Goal: Task Accomplishment & Management: Complete application form

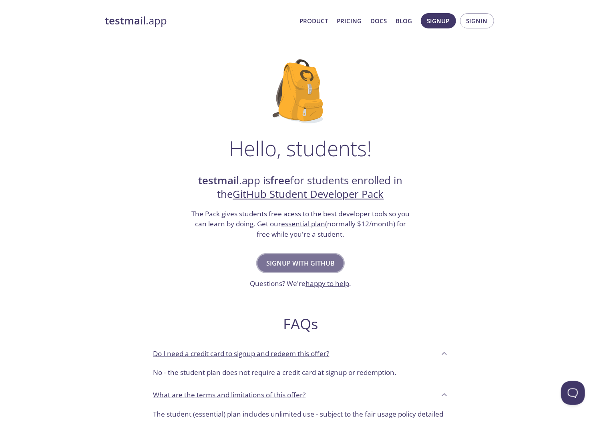
click at [324, 262] on span "Signup with GitHub" at bounding box center [300, 263] width 69 height 11
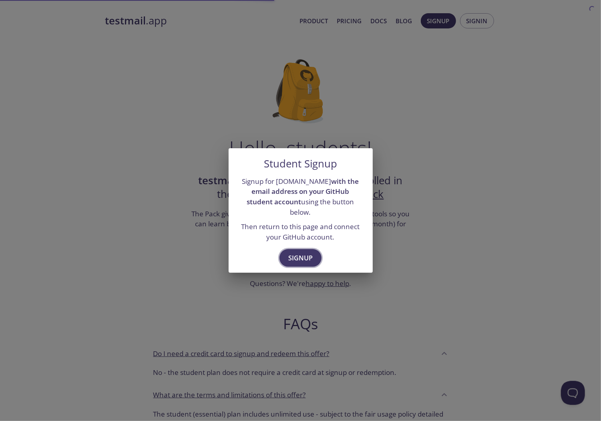
click at [311, 258] on span "Signup" at bounding box center [300, 257] width 24 height 11
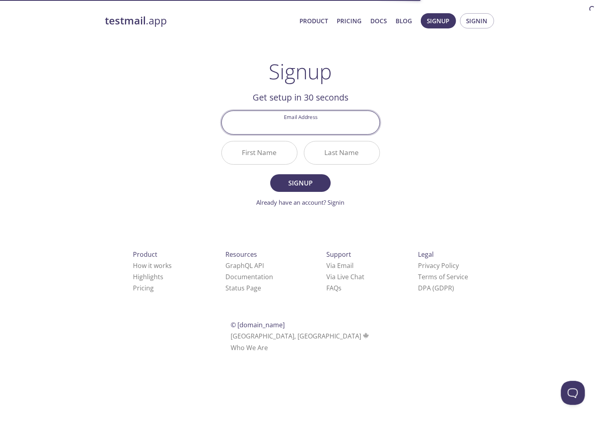
click at [328, 126] on input "Email Address" at bounding box center [301, 122] width 158 height 23
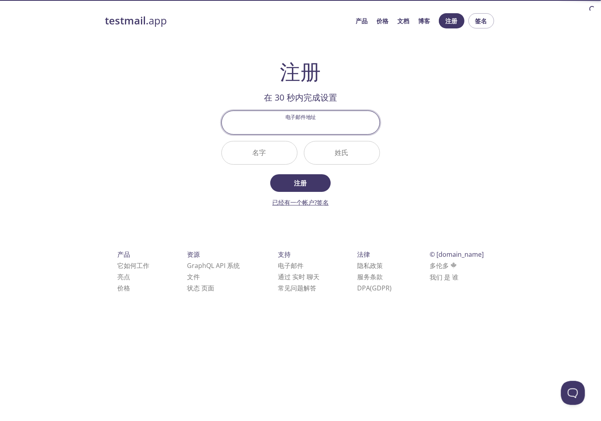
click at [316, 204] on link "已经有一个帐户?签名" at bounding box center [300, 202] width 56 height 8
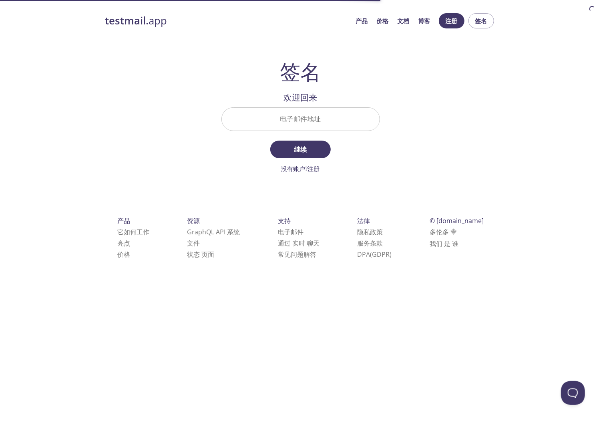
click at [314, 120] on input "电子邮件地址" at bounding box center [301, 119] width 158 height 23
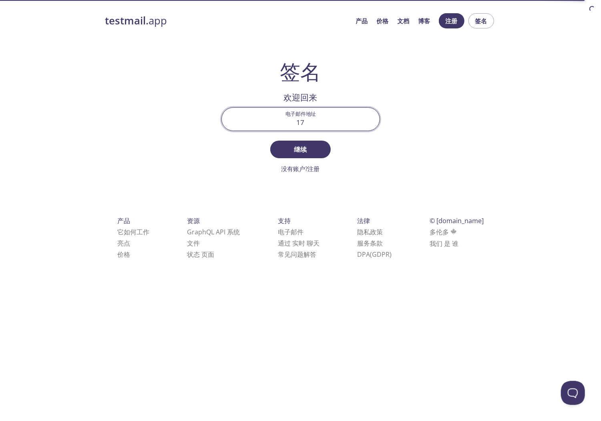
type input "1"
paste input "testmail"
type input "t"
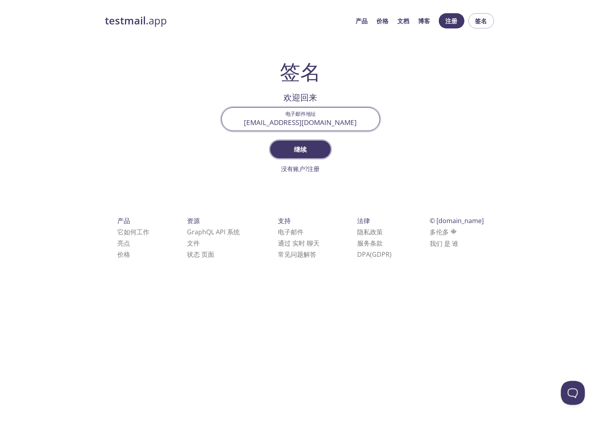
type input "[EMAIL_ADDRESS][DOMAIN_NAME]"
click at [311, 145] on span "继续" at bounding box center [300, 149] width 42 height 11
click at [338, 125] on input "[EMAIL_ADDRESS][DOMAIN_NAME]" at bounding box center [301, 119] width 158 height 23
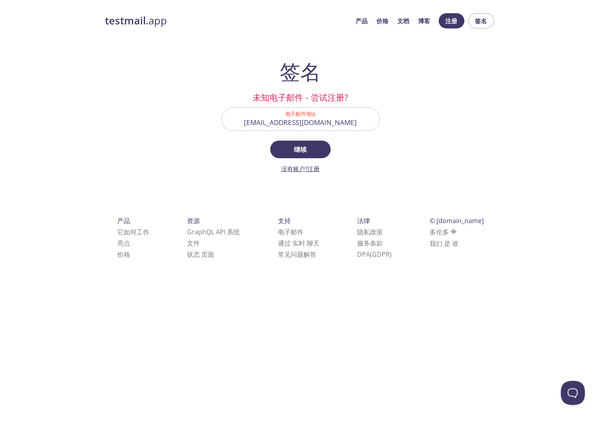
click at [308, 169] on link "没有账户?注册" at bounding box center [301, 169] width 38 height 8
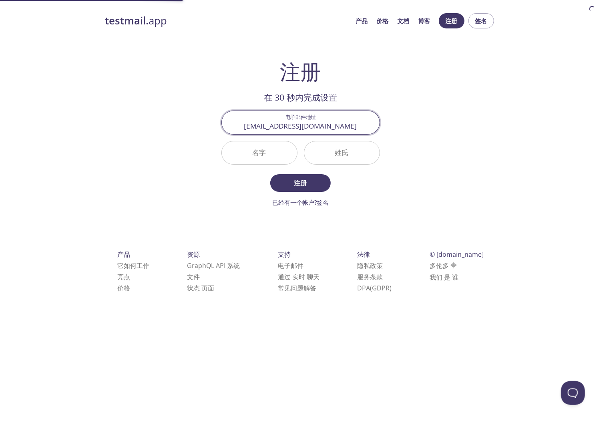
type input "[EMAIL_ADDRESS][DOMAIN_NAME]"
click at [278, 152] on input "名字" at bounding box center [259, 152] width 75 height 23
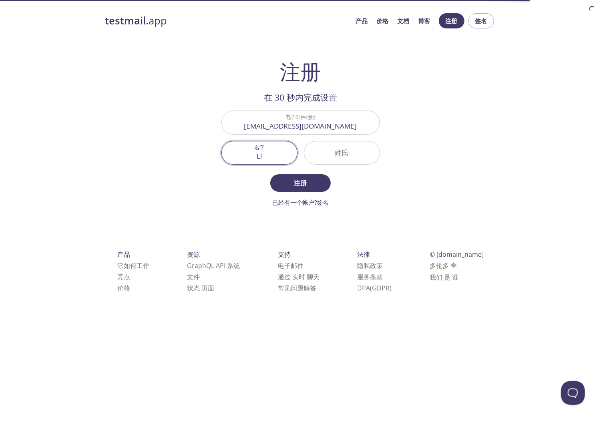
type input "L"
type input "Liu"
click at [338, 155] on input "姓氏" at bounding box center [341, 152] width 75 height 23
type input "y"
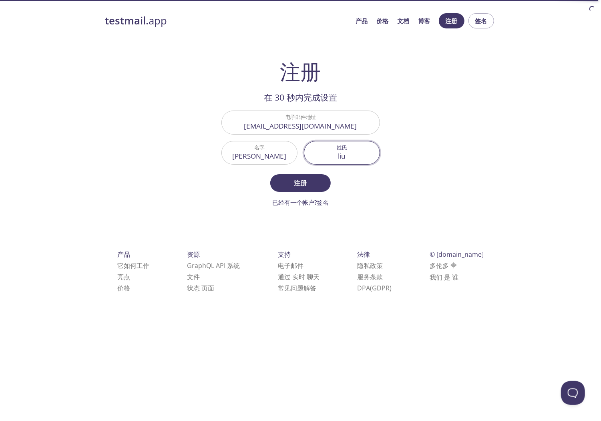
type input "liu"
drag, startPoint x: 237, startPoint y: 157, endPoint x: 227, endPoint y: 157, distance: 10.0
click at [227, 157] on input "Liu" at bounding box center [259, 152] width 75 height 23
type input "F"
type input "Yanff"
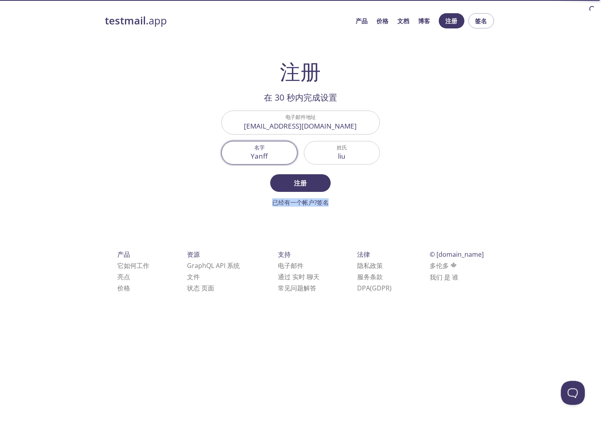
click at [358, 197] on form "电子邮件地址 1789415822@qq.com 名字 Yanff 姓氏 liu 注册 已经有一个帐户?签名" at bounding box center [301, 159] width 159 height 96
click at [314, 182] on span "注册" at bounding box center [300, 182] width 42 height 11
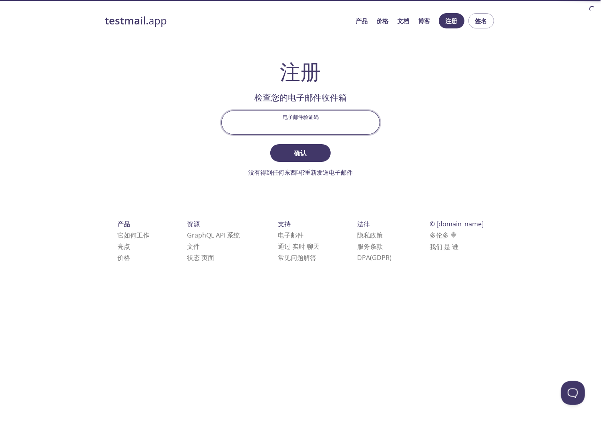
click at [335, 125] on input "电子邮件验证码" at bounding box center [301, 122] width 158 height 23
type input "VTJFSYM"
click at [302, 154] on span "确认" at bounding box center [300, 152] width 42 height 11
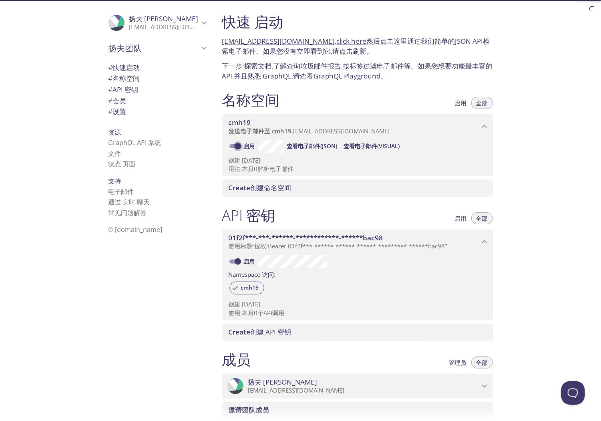
click at [240, 146] on input "启用" at bounding box center [238, 146] width 29 height 10
click at [234, 146] on input "残疾人" at bounding box center [231, 146] width 29 height 10
checkbox input "true"
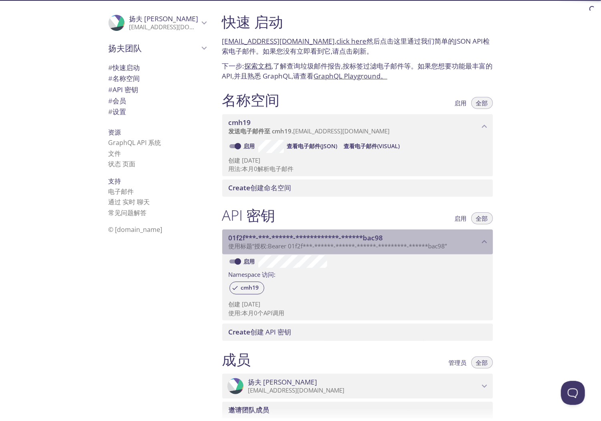
click at [488, 243] on icon "01f2f***-******-******-*********-******bac98 API 密钥" at bounding box center [485, 242] width 10 height 10
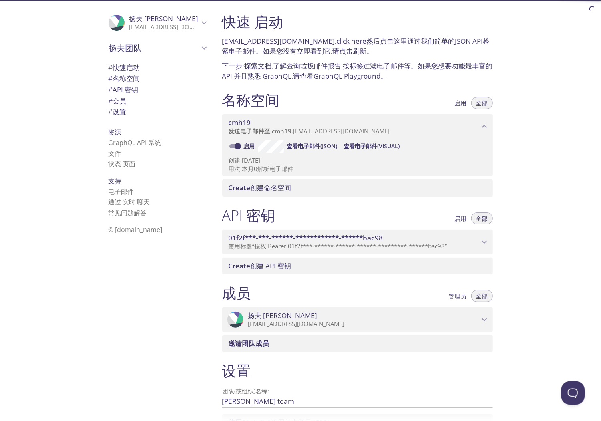
click at [488, 243] on icon "01f2f***-******-******-*********-******bac98 API 密钥" at bounding box center [485, 242] width 10 height 10
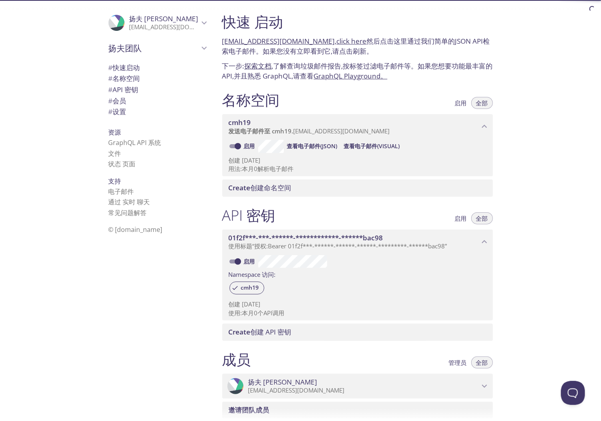
drag, startPoint x: 278, startPoint y: 315, endPoint x: 227, endPoint y: 302, distance: 52.6
click at [227, 302] on div "启用 Namespace 访问: cmh19 创建 2025年9月3日 使用:本月0个API调用" at bounding box center [357, 287] width 271 height 67
click at [133, 91] on span "# API 密钥" at bounding box center [124, 89] width 30 height 9
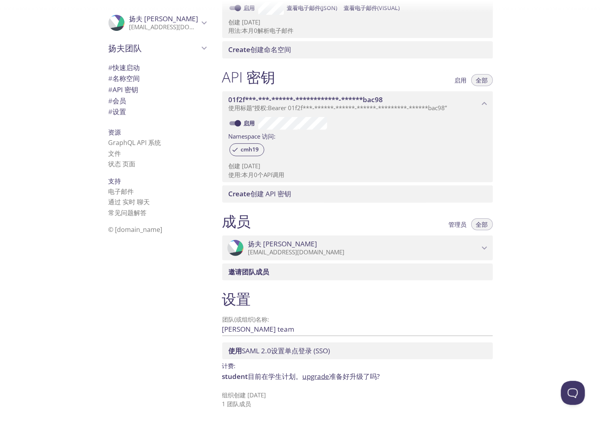
click at [34, 172] on div ".cls-1 { fill: #6d5ca8; } .cls-2 { fill: #3fc191; } .cls-3 { fill: #3b4752; } .…" at bounding box center [108, 210] width 216 height 421
click at [117, 110] on span "# 设置" at bounding box center [118, 111] width 18 height 9
click at [280, 330] on input "[PERSON_NAME] team" at bounding box center [344, 329] width 245 height 13
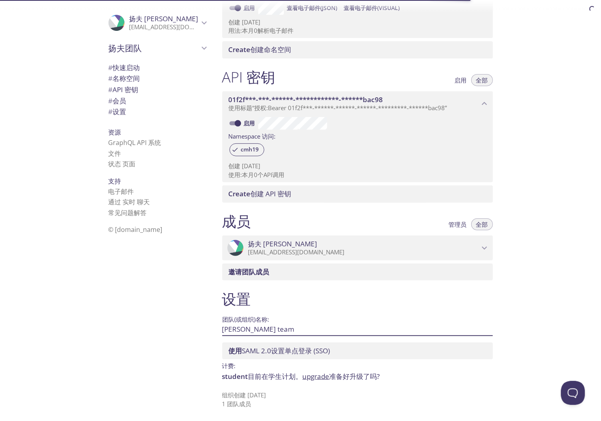
scroll to position [0, 0]
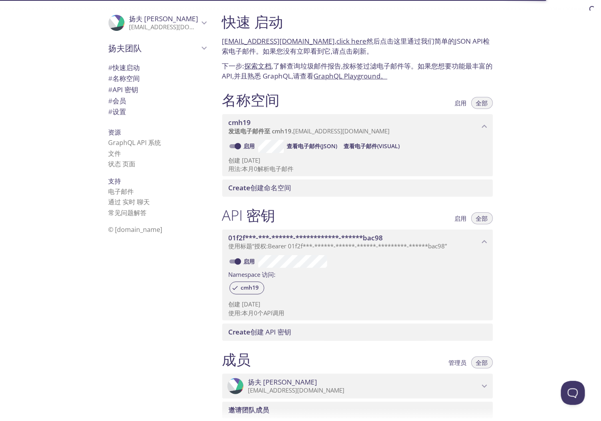
click at [264, 66] on link "探索文档" at bounding box center [258, 65] width 27 height 9
click at [485, 129] on icon "cmh19 命名空间" at bounding box center [485, 126] width 10 height 10
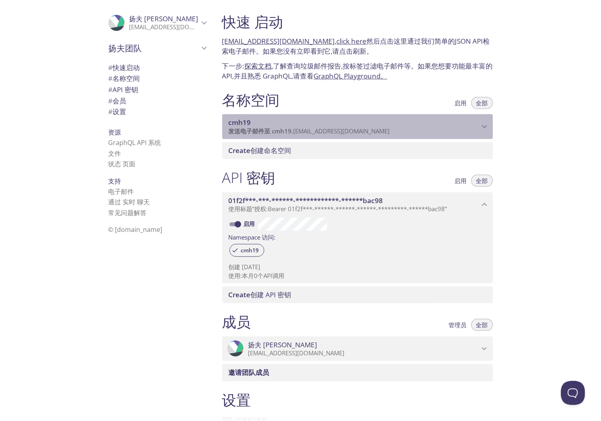
click at [485, 129] on icon "cmh19 命名空间" at bounding box center [485, 126] width 10 height 10
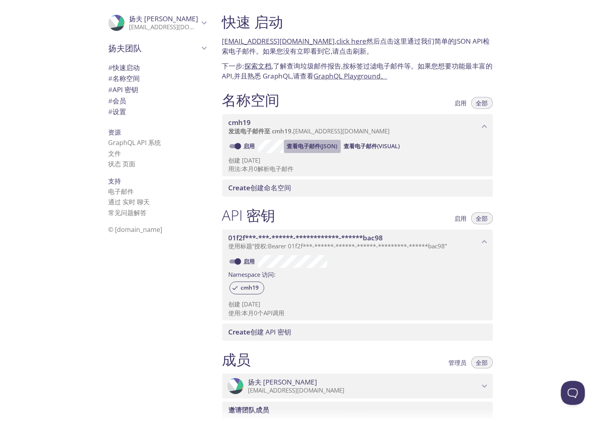
click at [310, 147] on span "查看电子邮件(JSON)" at bounding box center [312, 146] width 50 height 10
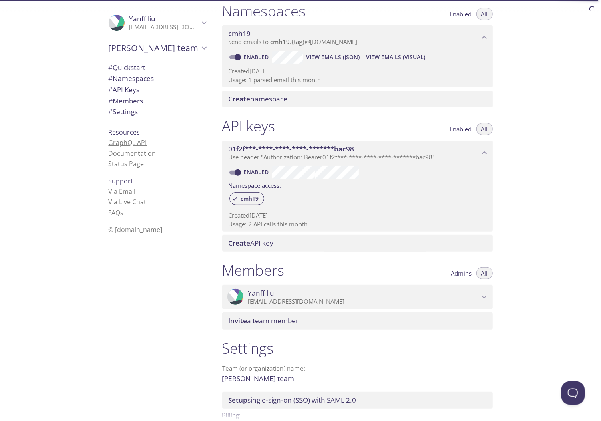
click at [139, 142] on link "GraphQL API" at bounding box center [128, 142] width 38 height 9
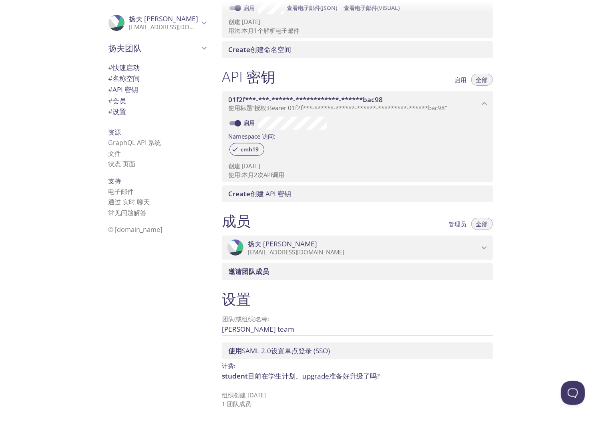
click at [46, 99] on div ".cls-1 { fill: #6d5ca8; } .cls-2 { fill: #3fc191; } .cls-3 { fill: #3b4752; } .…" at bounding box center [108, 210] width 216 height 421
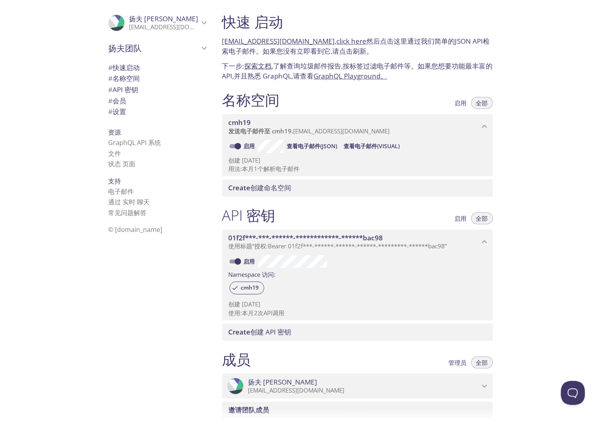
click at [263, 67] on link "探索文档" at bounding box center [258, 65] width 27 height 9
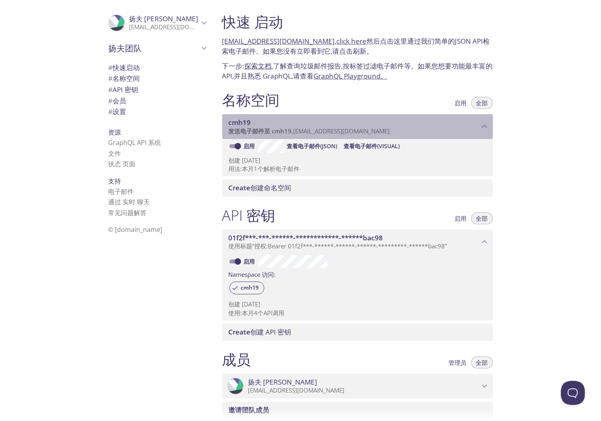
drag, startPoint x: 273, startPoint y: 131, endPoint x: 342, endPoint y: 131, distance: 68.9
click at [339, 131] on span "发送电子邮件至 cmh19. [EMAIL_ADDRESS][DOMAIN_NAME]" at bounding box center [309, 131] width 161 height 8
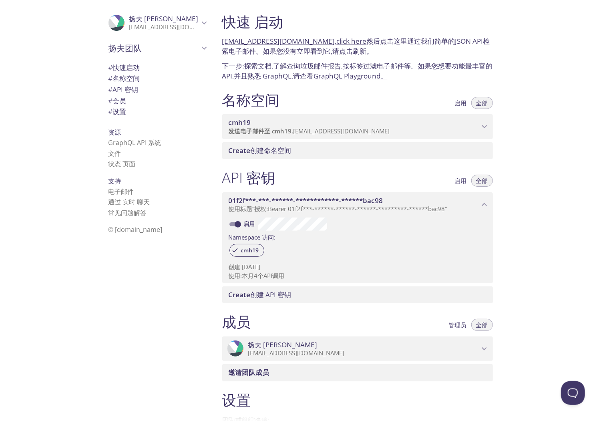
click at [326, 134] on span "发送电子邮件至 cmh19. [EMAIL_ADDRESS][DOMAIN_NAME]" at bounding box center [309, 131] width 161 height 8
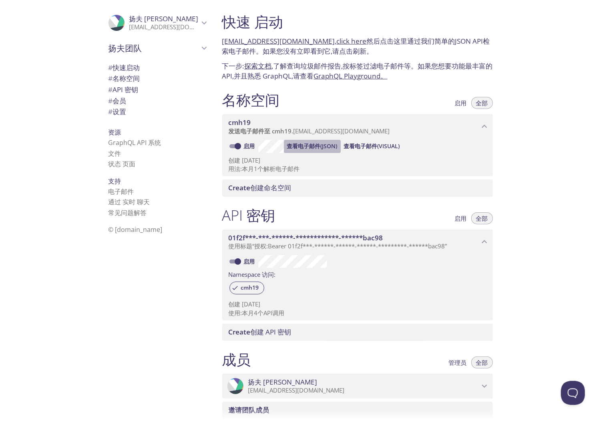
drag, startPoint x: 309, startPoint y: 146, endPoint x: 307, endPoint y: 159, distance: 13.0
click at [307, 159] on div "启用 查看电子邮件(JSON) 查看电子邮件(Visual) 创建 [DATE] 用法:本月1个解析电子邮件" at bounding box center [357, 157] width 271 height 37
click at [361, 132] on span "发送电子邮件至 cmh19. [EMAIL_ADDRESS][DOMAIN_NAME]" at bounding box center [309, 131] width 161 height 8
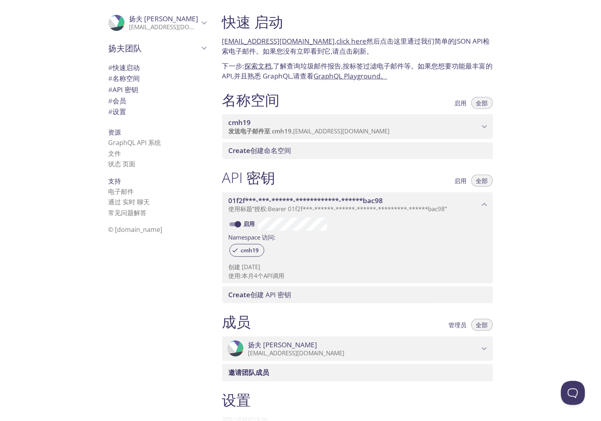
click at [361, 132] on span "发送电子邮件至 cmh19. [EMAIL_ADDRESS][DOMAIN_NAME]" at bounding box center [309, 131] width 161 height 8
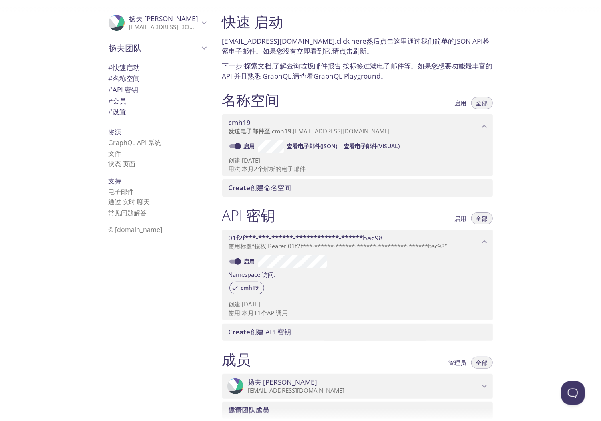
click at [305, 149] on span "查看电子邮件(JSON)" at bounding box center [312, 146] width 50 height 10
click at [386, 149] on span "查看电子邮件(Visual)" at bounding box center [372, 146] width 56 height 10
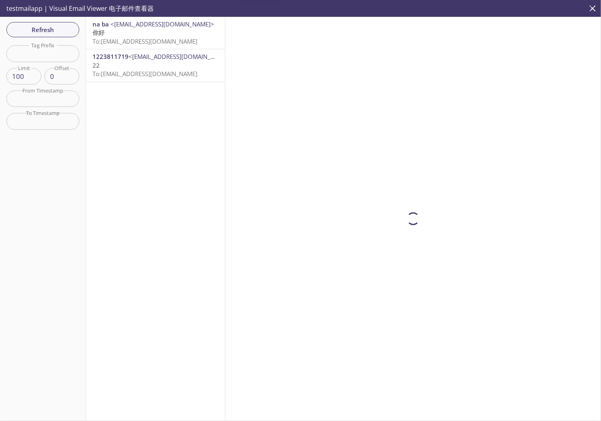
click at [152, 40] on span "To: [EMAIL_ADDRESS][DOMAIN_NAME]" at bounding box center [145, 41] width 105 height 8
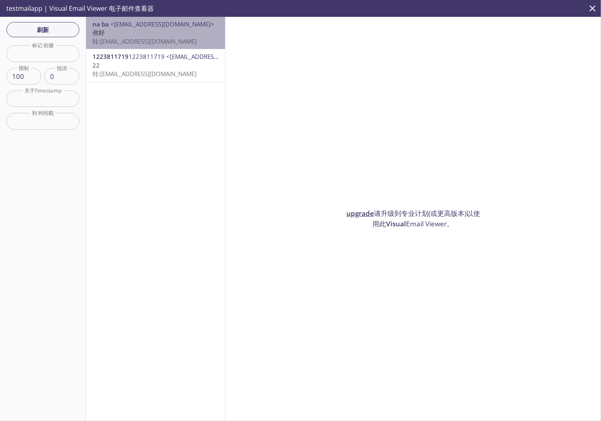
click at [123, 34] on p "你好 转:[EMAIL_ADDRESS][DOMAIN_NAME]" at bounding box center [156, 36] width 126 height 17
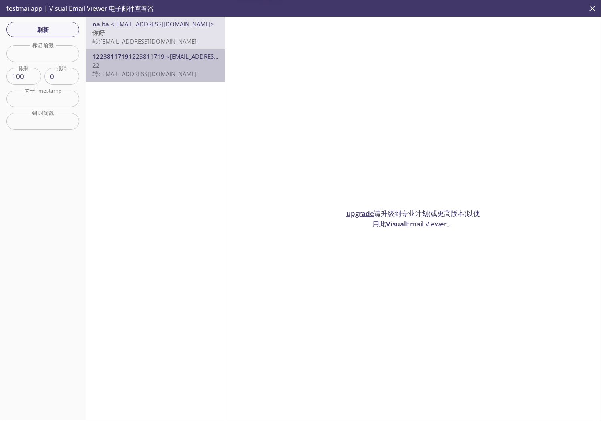
click at [172, 77] on span "转:[EMAIL_ADDRESS][DOMAIN_NAME]" at bounding box center [145, 74] width 104 height 8
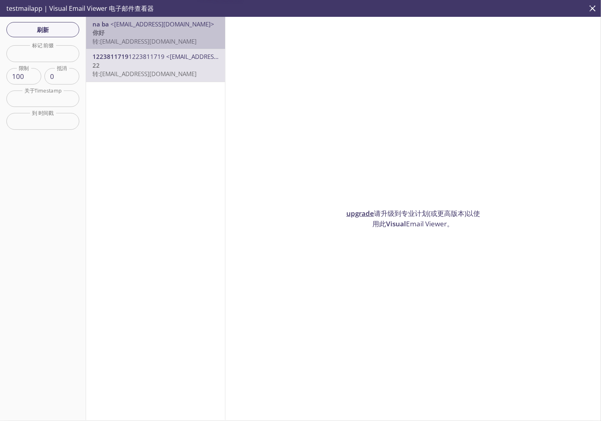
click at [183, 45] on span "转:[EMAIL_ADDRESS][DOMAIN_NAME]" at bounding box center [145, 41] width 104 height 8
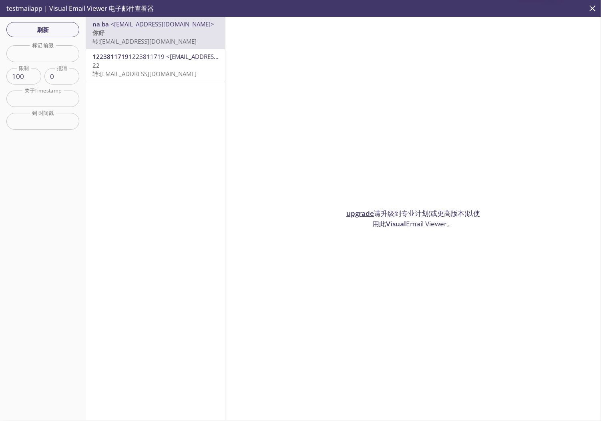
click at [190, 83] on div "na ba <[EMAIL_ADDRESS][DOMAIN_NAME]> 你好 转:[EMAIL_ADDRESS][DOMAIN_NAME] 12238117…" at bounding box center [155, 218] width 139 height 403
click at [181, 70] on span "转:[EMAIL_ADDRESS][DOMAIN_NAME]" at bounding box center [145, 74] width 104 height 8
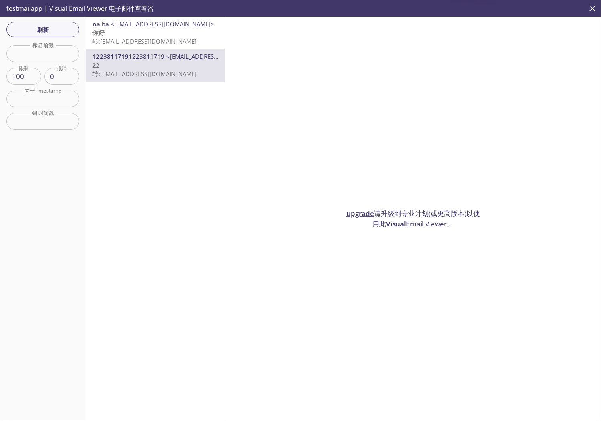
click at [177, 40] on span "转:[EMAIL_ADDRESS][DOMAIN_NAME]" at bounding box center [145, 41] width 104 height 8
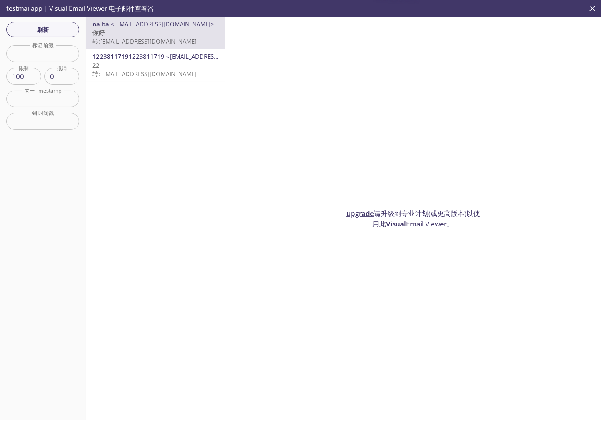
click at [180, 63] on p "22 转:[EMAIL_ADDRESS][DOMAIN_NAME]" at bounding box center [156, 69] width 126 height 17
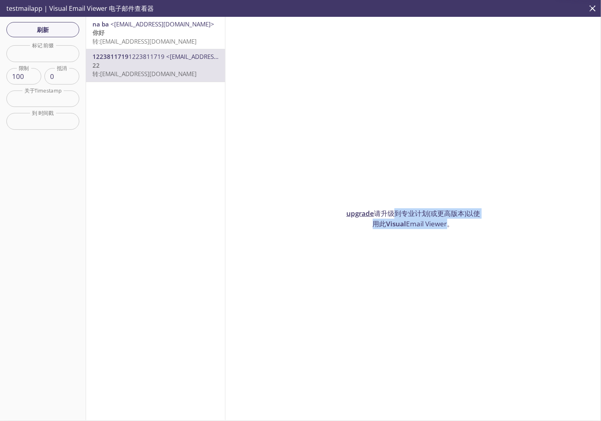
drag, startPoint x: 443, startPoint y: 224, endPoint x: 395, endPoint y: 200, distance: 53.6
click at [395, 200] on div "upgrade 请升级到专业计划(或更高版本)以使用此 Visual Email Viewer。" at bounding box center [414, 218] width 376 height 403
click at [490, 244] on div "upgrade 请升级到专业计划(或更高版本)以使用此 Visual Email Viewer。" at bounding box center [414, 218] width 376 height 403
drag, startPoint x: 436, startPoint y: 220, endPoint x: 422, endPoint y: 211, distance: 16.9
click at [422, 212] on div "upgrade 请升级到专业计划(或更高版本)以使用此 Visual Email Viewer。" at bounding box center [414, 218] width 376 height 403
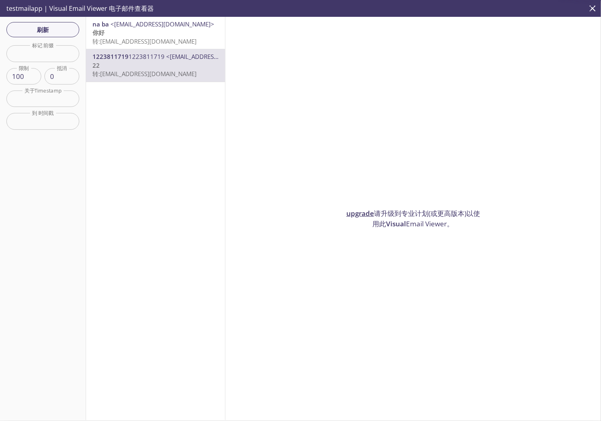
click at [492, 234] on div "upgrade 请升级到专业计划(或更高版本)以使用此 Visual Email Viewer。" at bounding box center [414, 218] width 376 height 403
click at [145, 48] on div "na ba <[EMAIL_ADDRESS][DOMAIN_NAME]> 你好 转:[EMAIL_ADDRESS][DOMAIN_NAME]" at bounding box center [155, 33] width 139 height 32
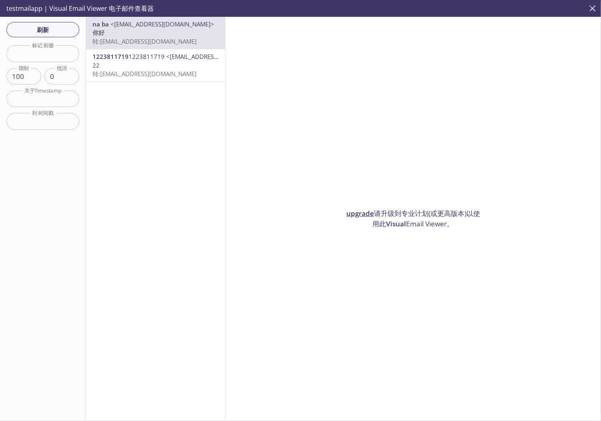
click at [591, 11] on icon "关闭" at bounding box center [593, 8] width 10 height 10
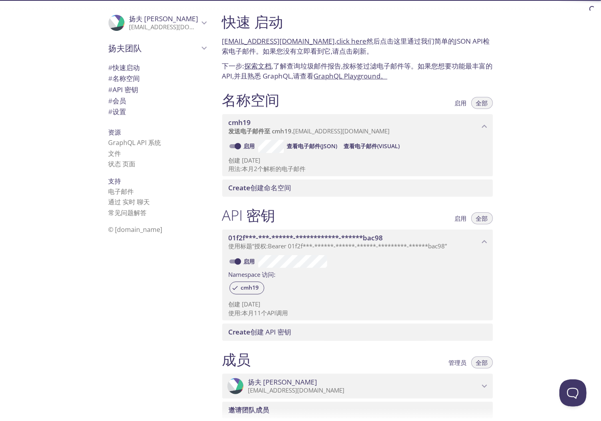
click at [565, 390] on button "Open Beacon popover" at bounding box center [571, 391] width 24 height 24
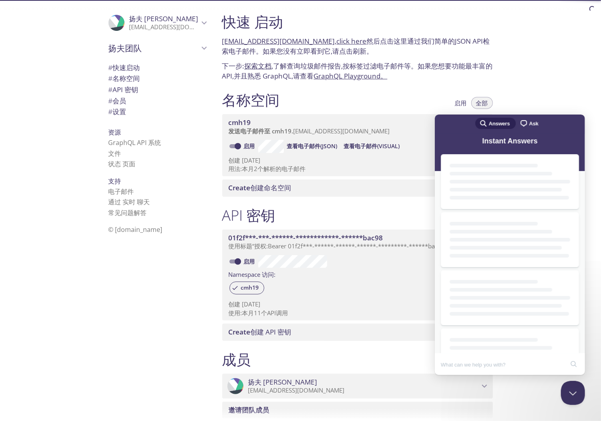
click at [560, 92] on div "**********" at bounding box center [409, 210] width 386 height 421
